Goal: Task Accomplishment & Management: Manage account settings

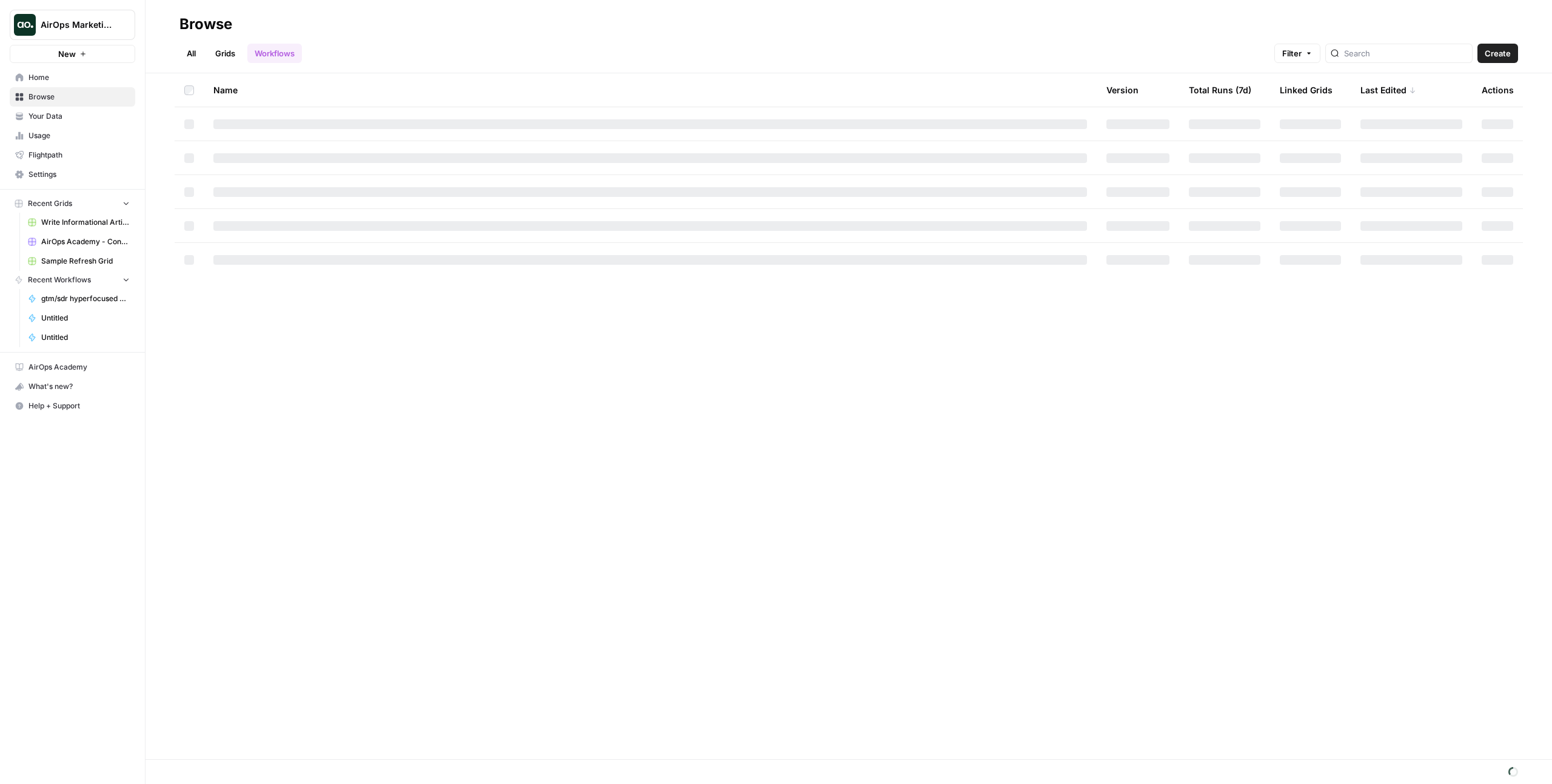
click at [60, 181] on link "Settings" at bounding box center [72, 175] width 125 height 19
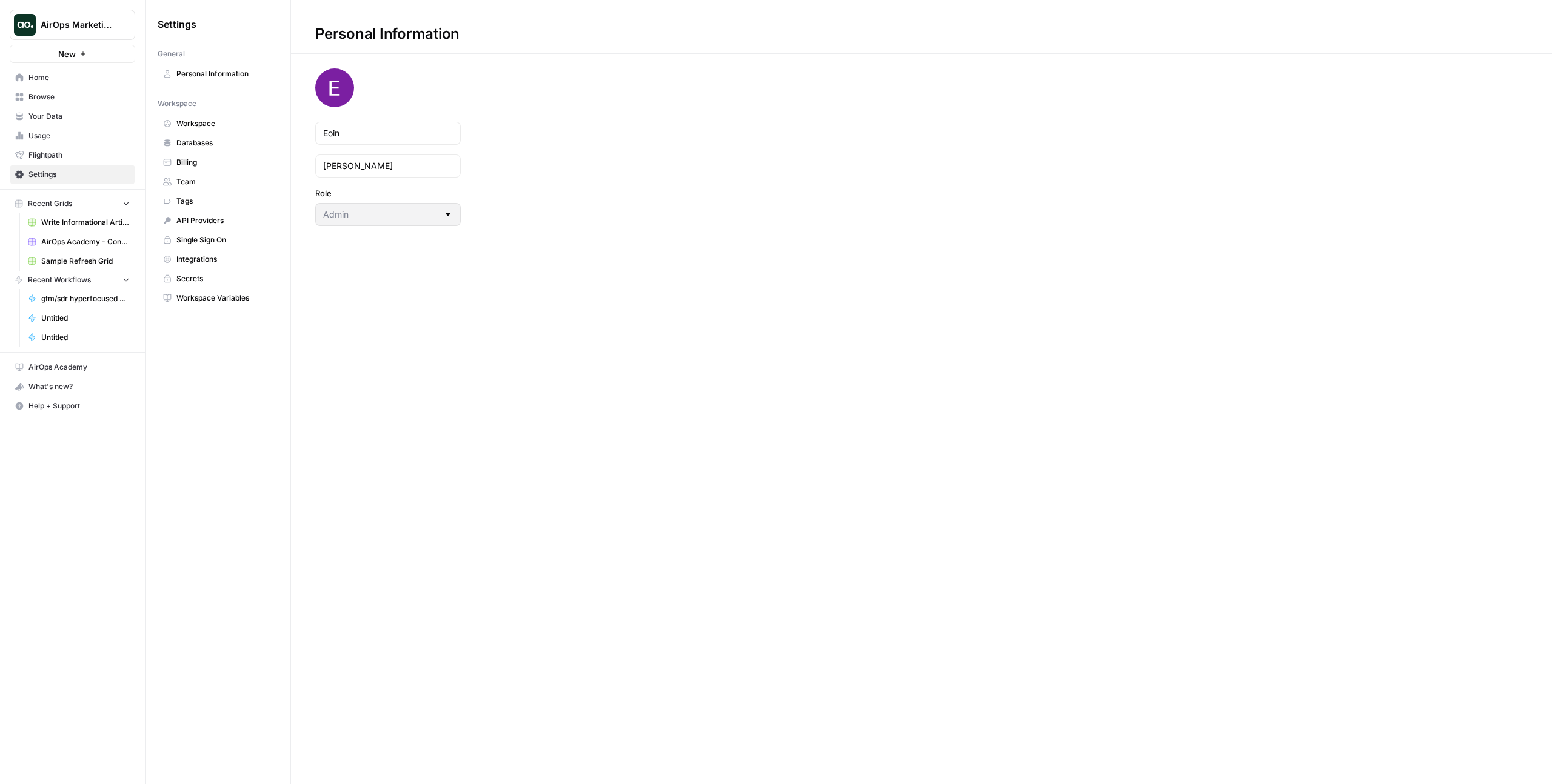
click at [196, 166] on span "Billing" at bounding box center [224, 162] width 96 height 11
click at [78, 14] on button "AirOps Marketing" at bounding box center [72, 25] width 125 height 31
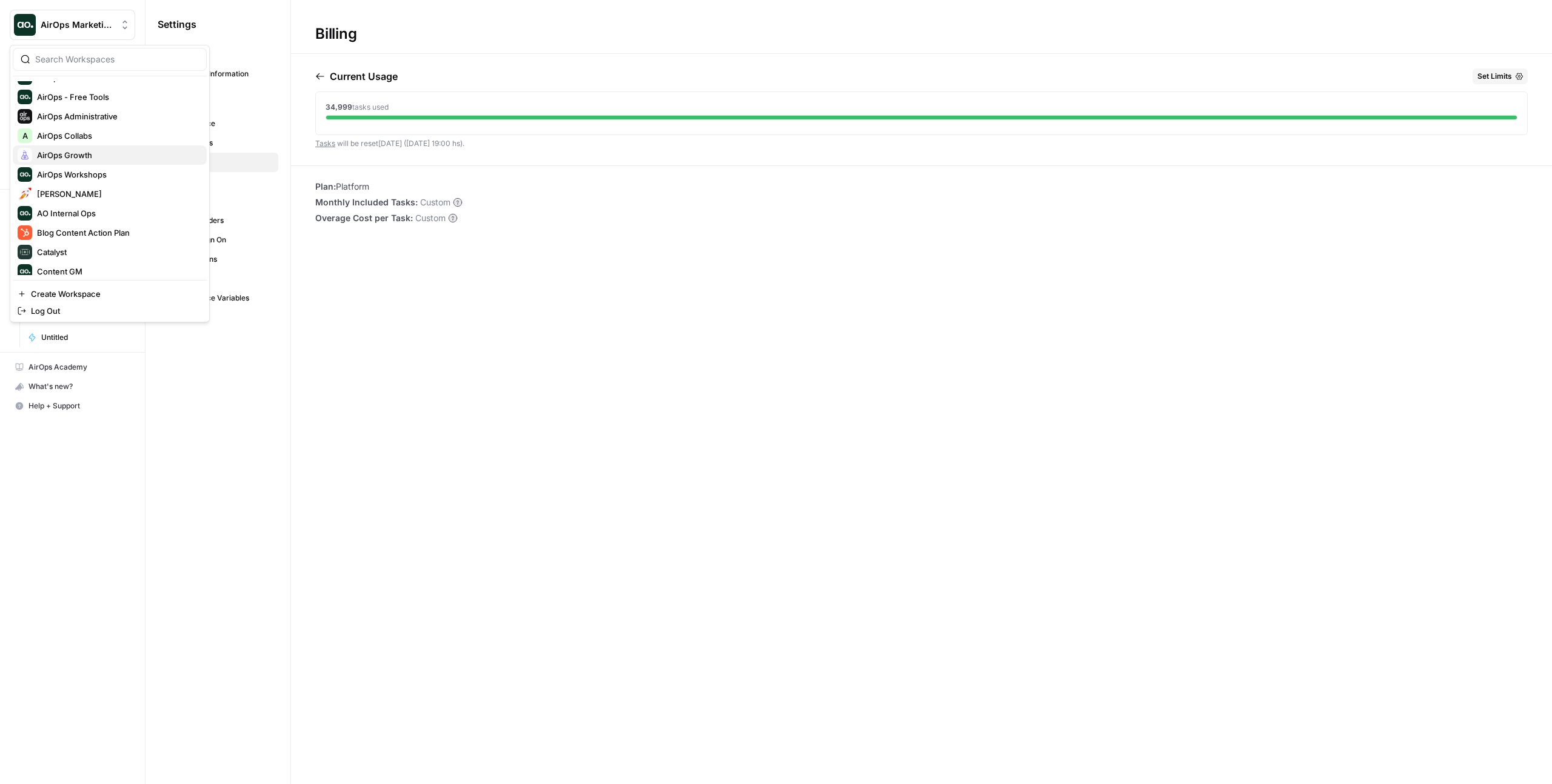
scroll to position [137, 0]
click at [81, 171] on span "Blog Content Action Plan" at bounding box center [117, 167] width 160 height 12
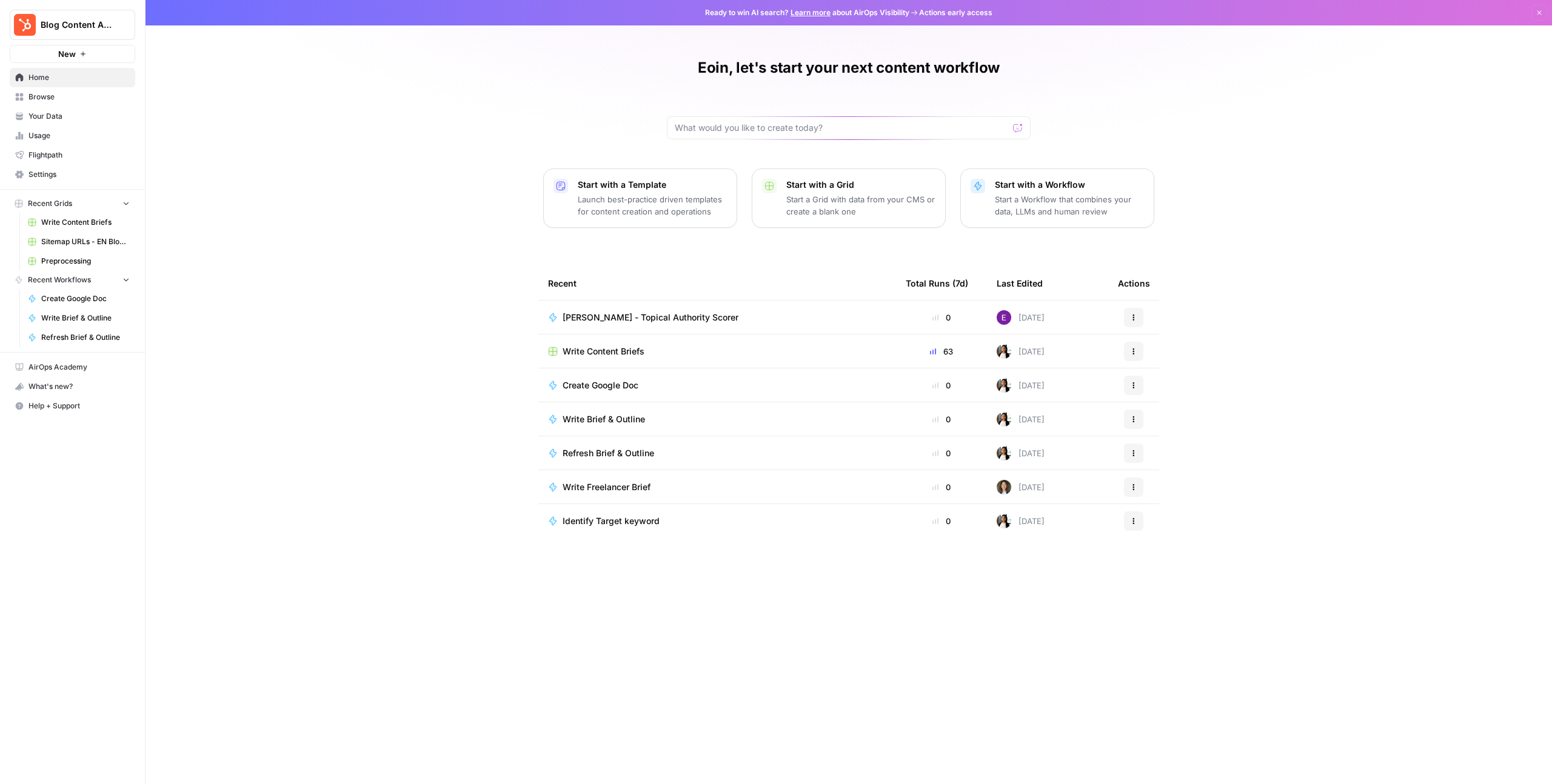
click at [44, 170] on span "Settings" at bounding box center [79, 174] width 101 height 11
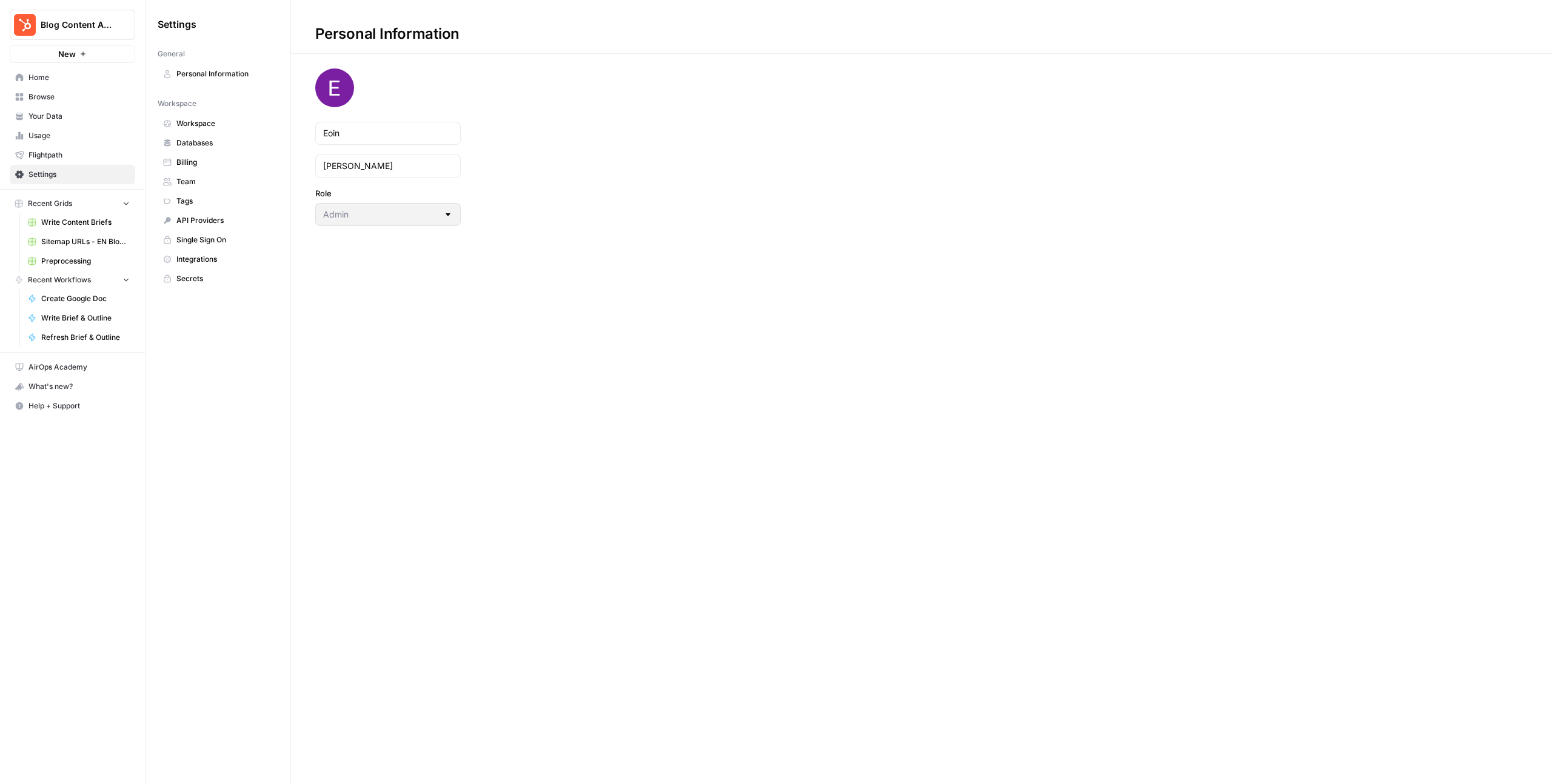
click at [195, 169] on link "Billing" at bounding box center [218, 162] width 121 height 19
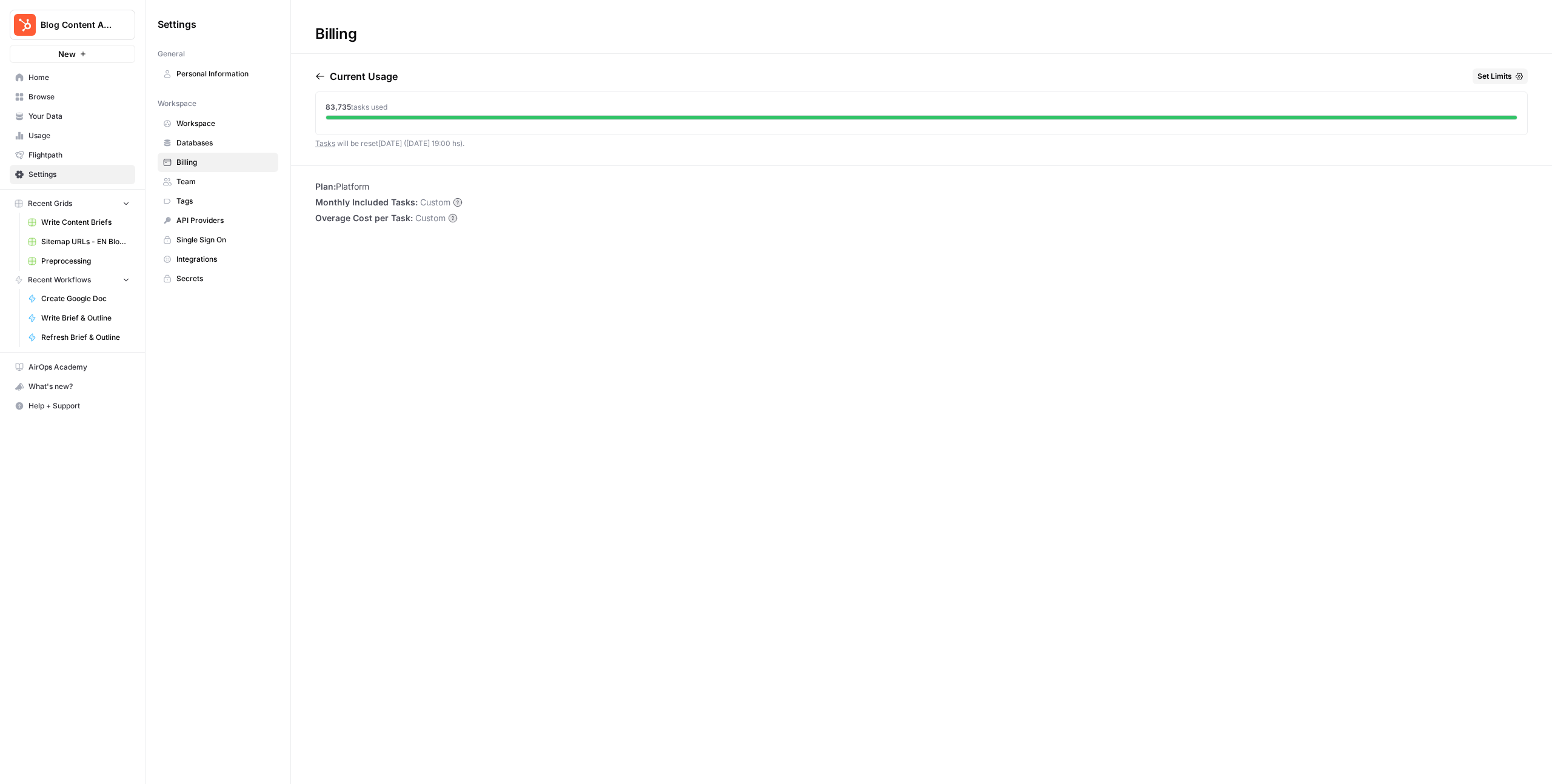
click at [207, 126] on span "Workspace" at bounding box center [224, 123] width 96 height 11
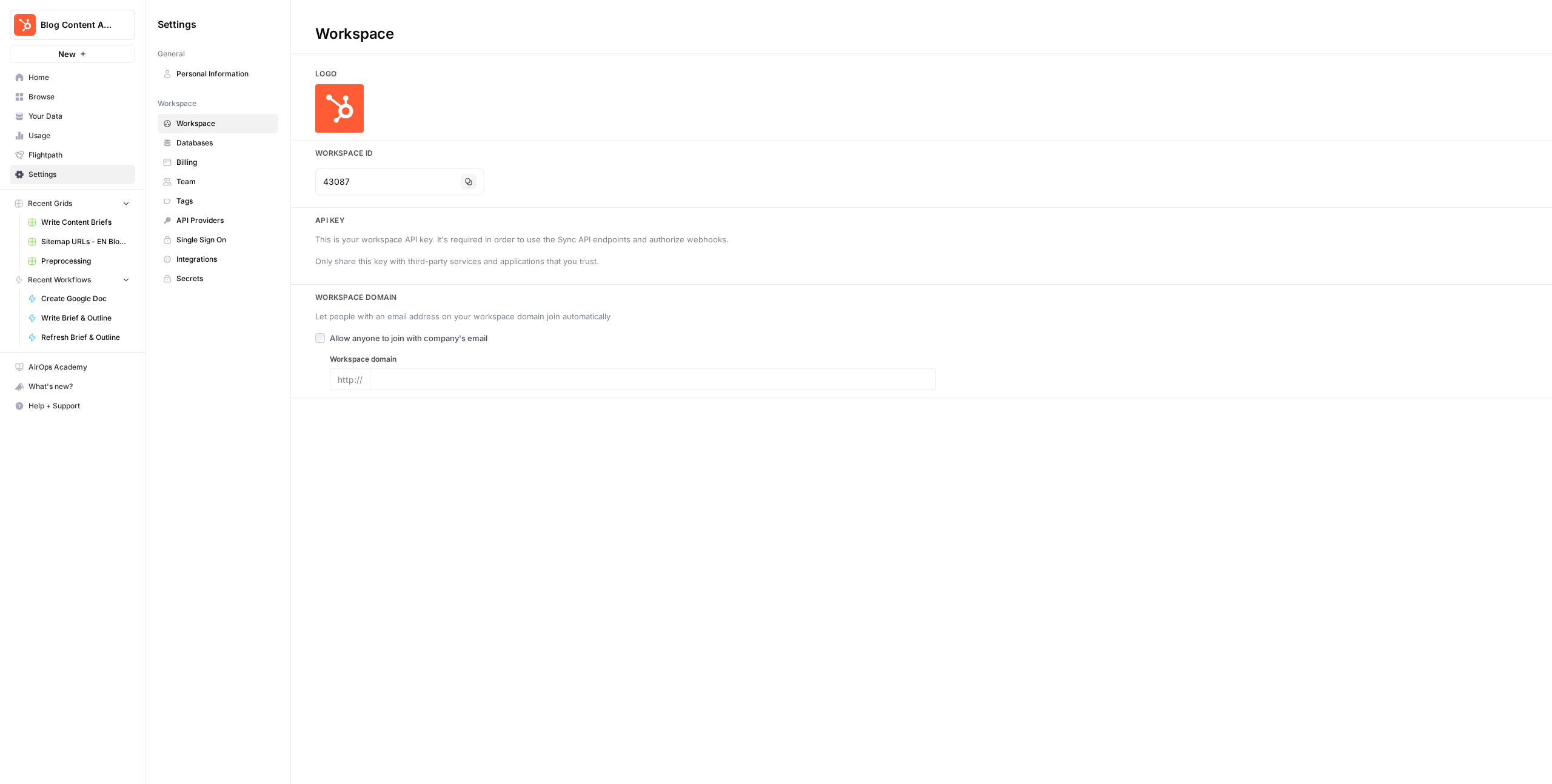
type input "blog.hubspot.com"
click at [60, 23] on span "Blog Content Action Plan" at bounding box center [77, 25] width 73 height 12
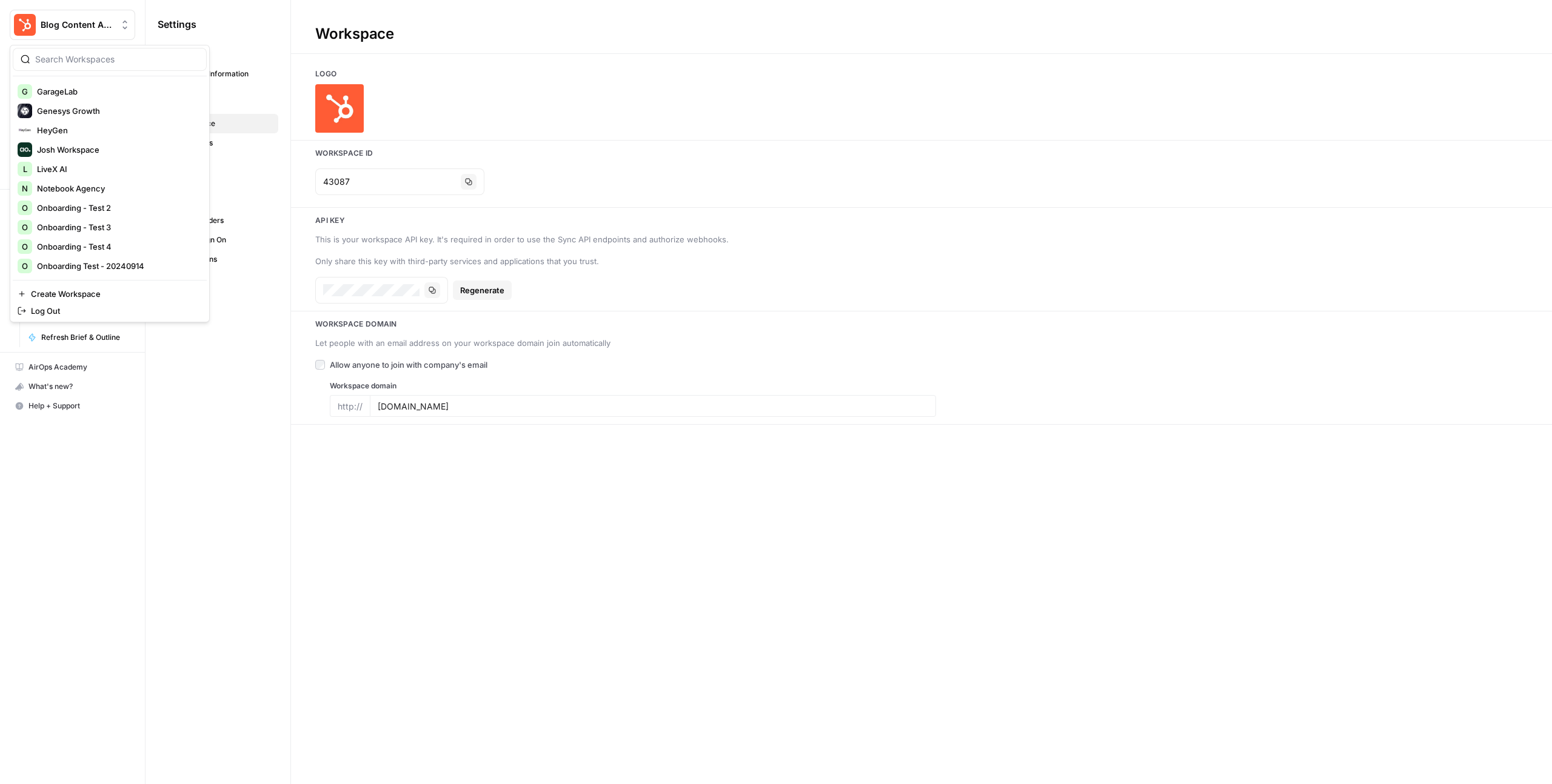
scroll to position [342, 0]
click at [76, 196] on span "Onboarding - Test 2" at bounding box center [117, 194] width 160 height 12
